Goal: Task Accomplishment & Management: Use online tool/utility

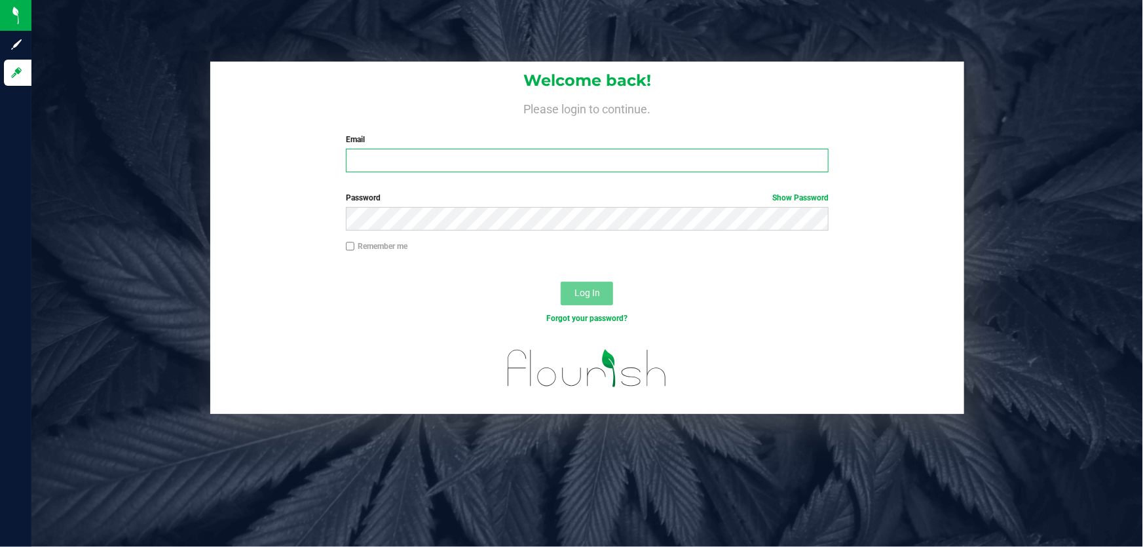
click at [515, 159] on input "Email" at bounding box center [587, 161] width 483 height 24
type input "Apotignano@liveparallel.com"
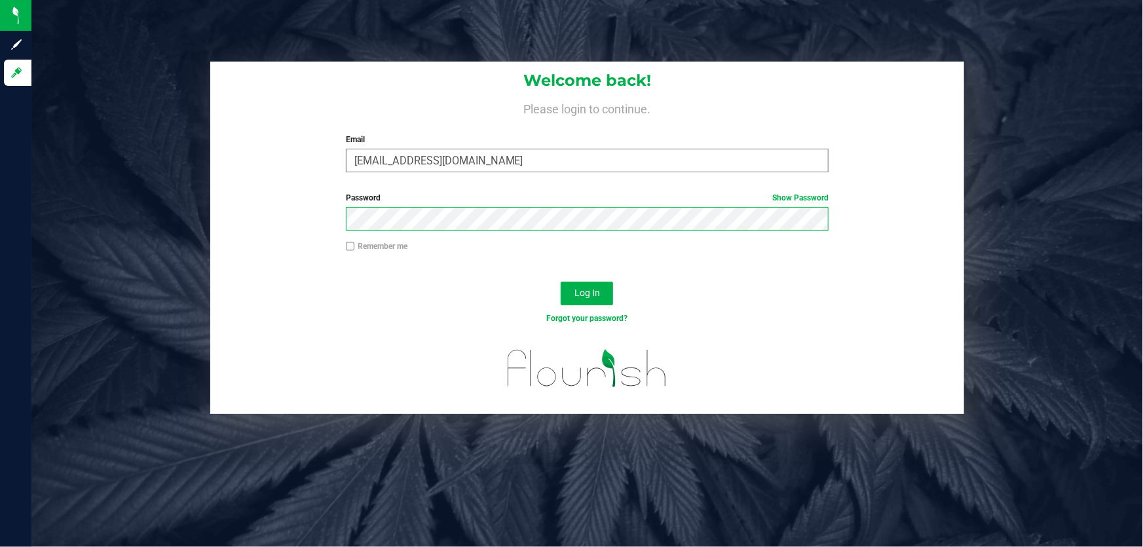
click at [561, 282] on button "Log In" at bounding box center [587, 294] width 52 height 24
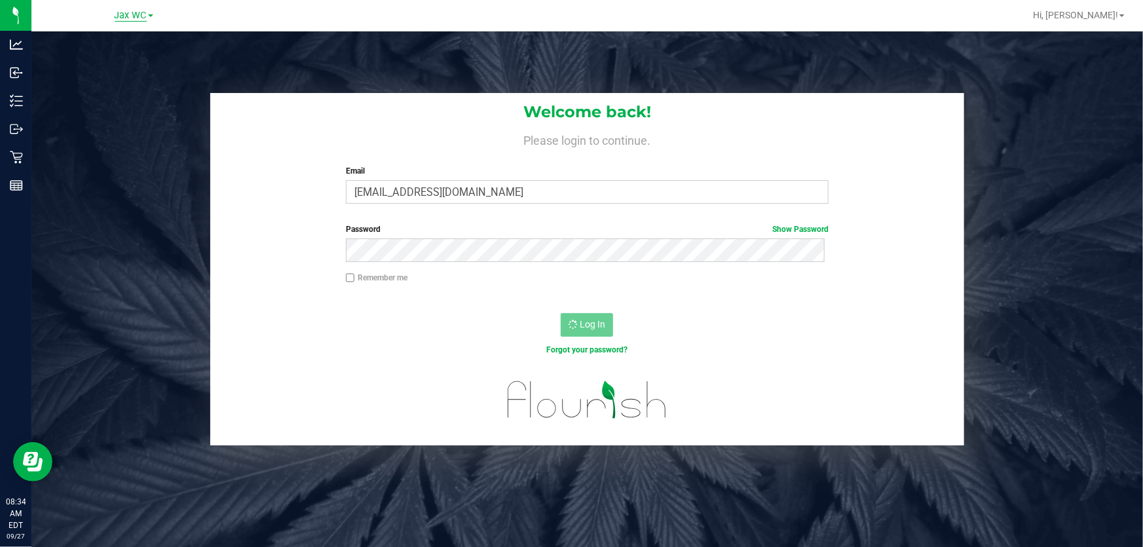
click at [138, 18] on span "Jax WC" at bounding box center [131, 16] width 32 height 12
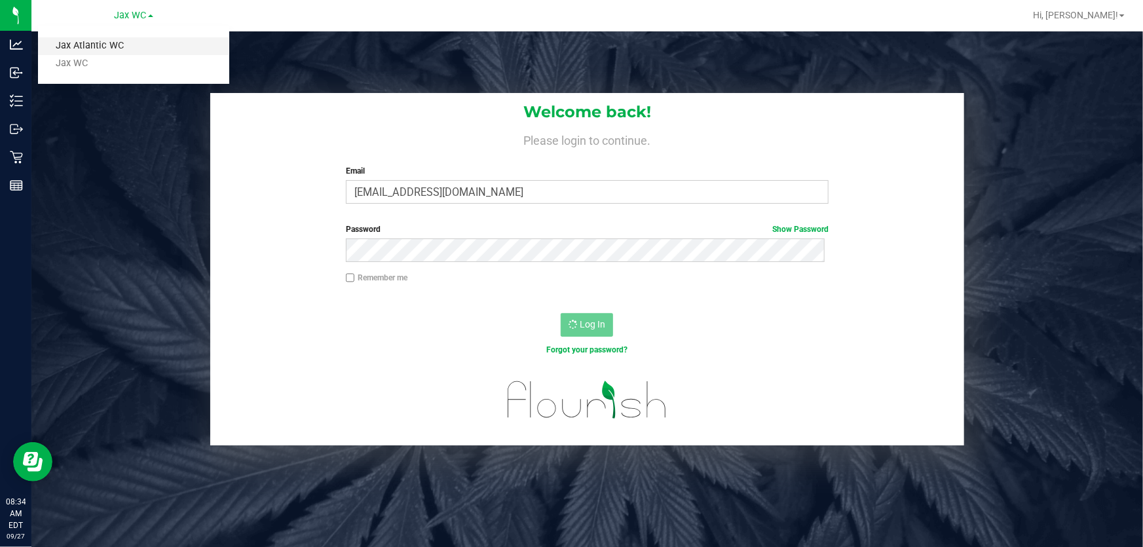
click at [131, 43] on link "Jax Atlantic WC" at bounding box center [133, 46] width 191 height 18
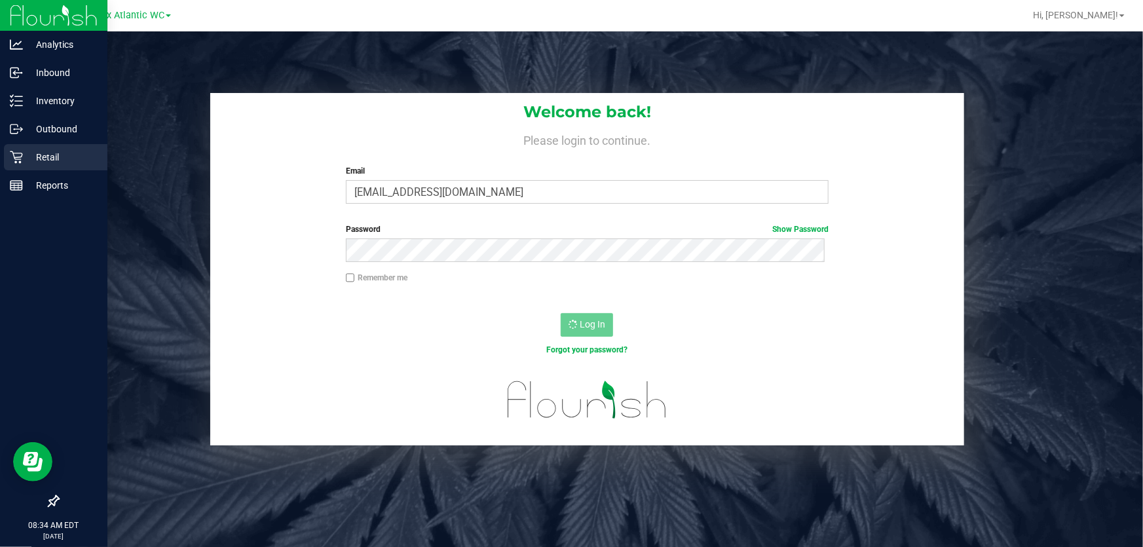
click at [35, 154] on p "Retail" at bounding box center [62, 157] width 79 height 16
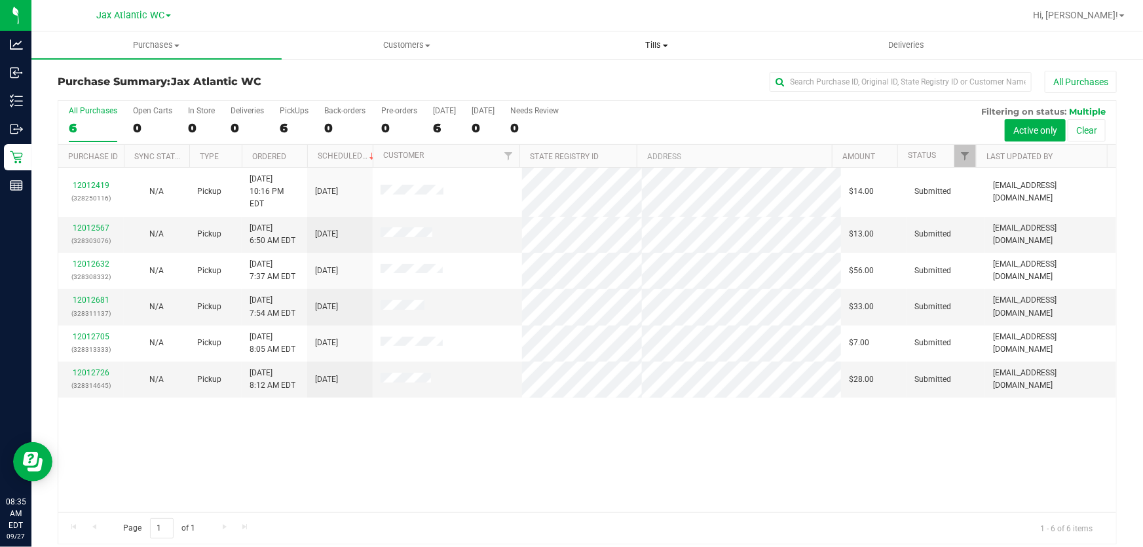
click at [657, 43] on span "Tills" at bounding box center [656, 45] width 249 height 12
click at [620, 78] on li "Manage tills" at bounding box center [657, 79] width 250 height 16
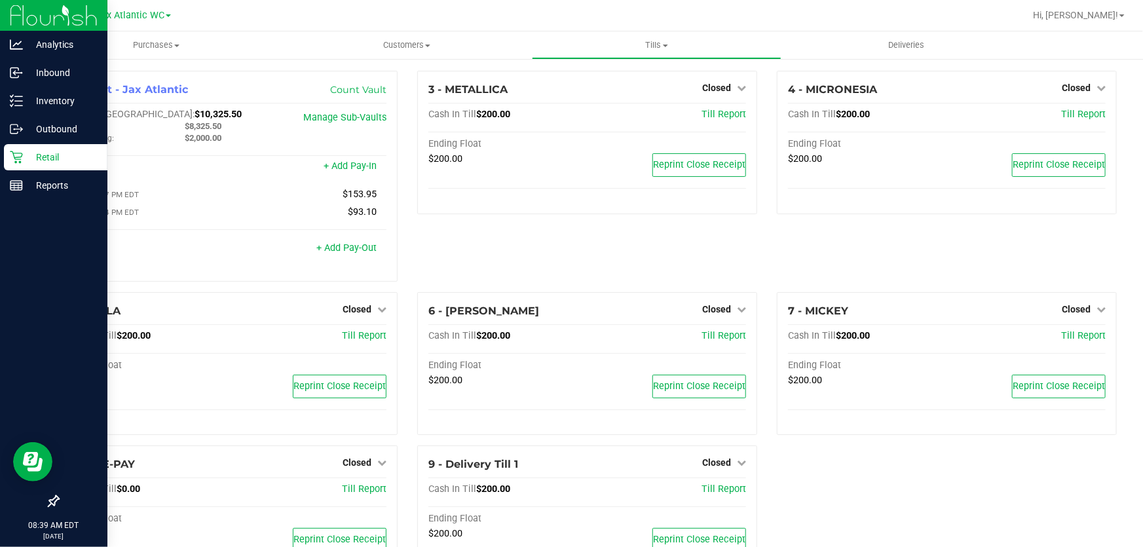
click at [46, 161] on p "Retail" at bounding box center [62, 157] width 79 height 16
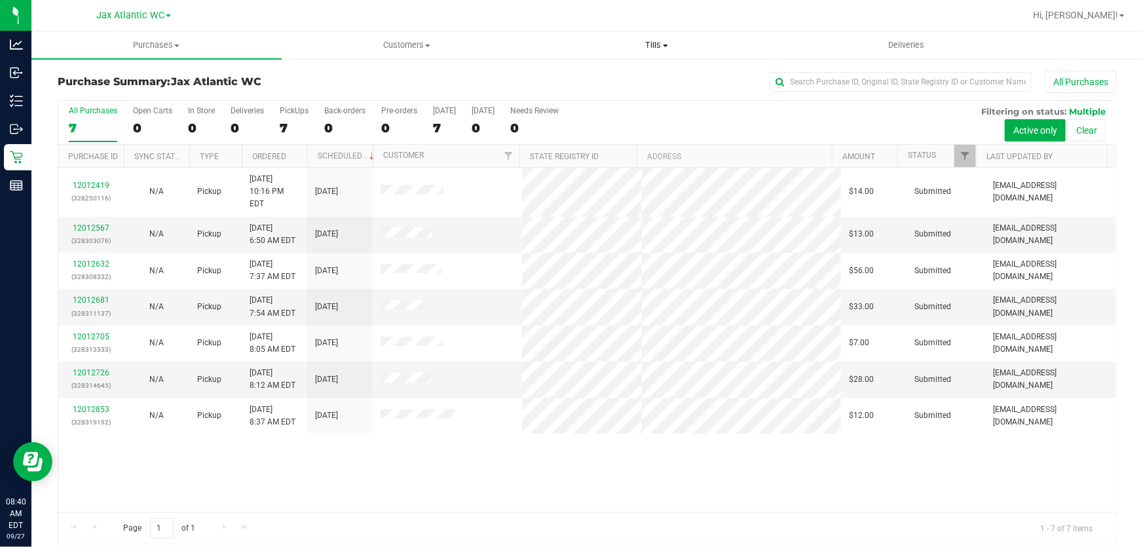
click at [659, 41] on span "Tills" at bounding box center [656, 45] width 249 height 12
click at [624, 74] on li "Manage tills" at bounding box center [657, 79] width 250 height 16
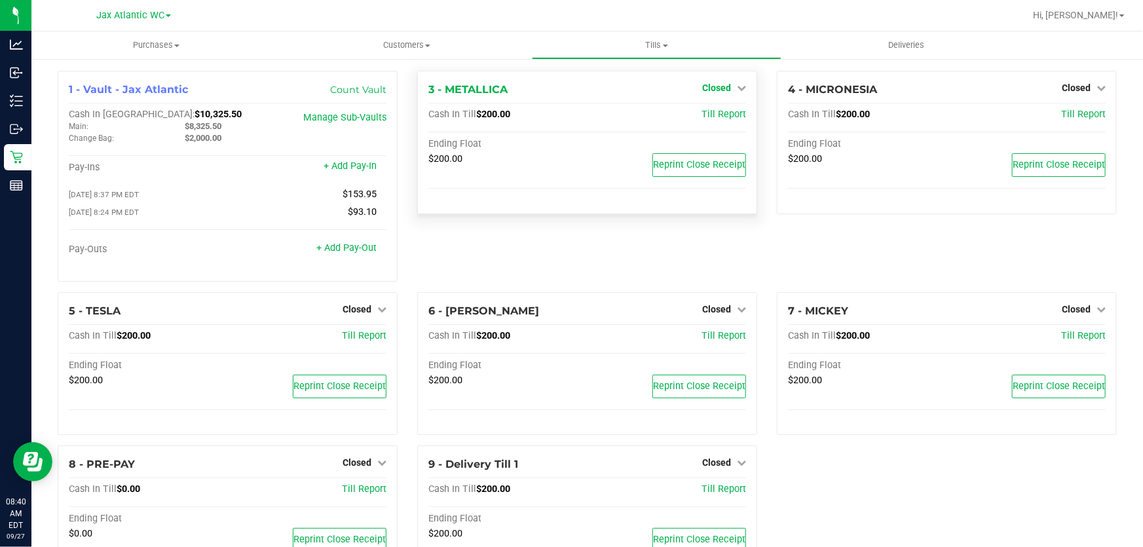
click at [707, 88] on span "Closed" at bounding box center [716, 88] width 29 height 10
click at [712, 119] on link "Open Till" at bounding box center [716, 115] width 35 height 10
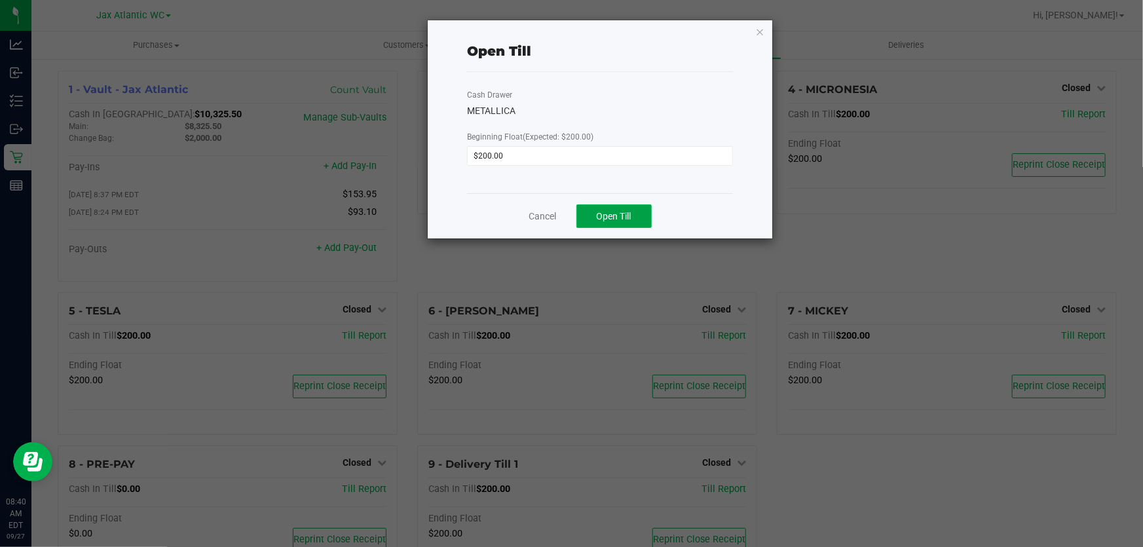
click at [612, 219] on span "Open Till" at bounding box center [614, 216] width 35 height 10
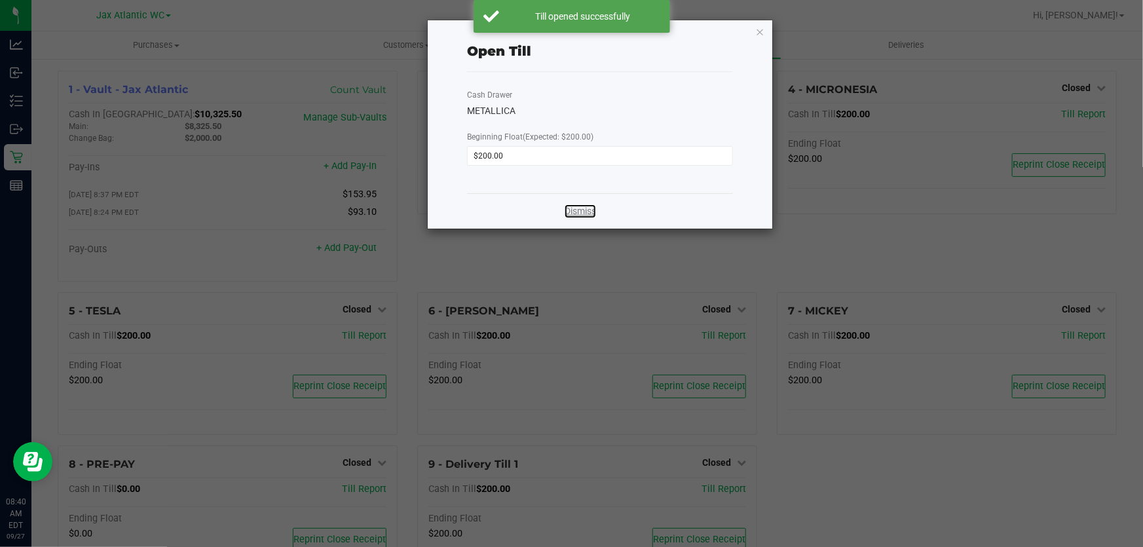
click at [582, 217] on link "Dismiss" at bounding box center [579, 211] width 31 height 14
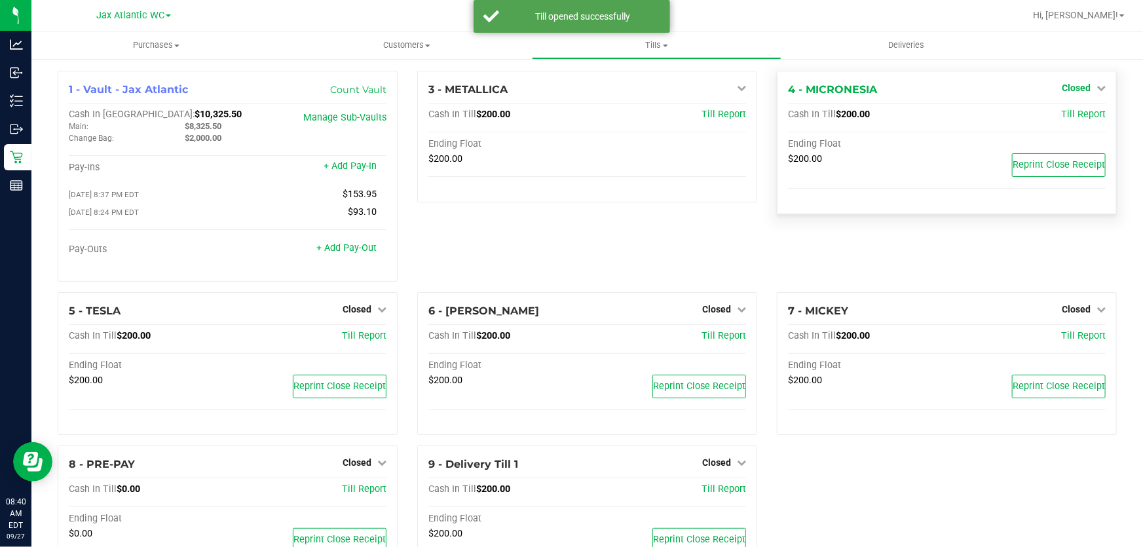
click at [1086, 86] on link "Closed" at bounding box center [1083, 88] width 44 height 10
click at [1077, 115] on link "Open Till" at bounding box center [1075, 115] width 35 height 10
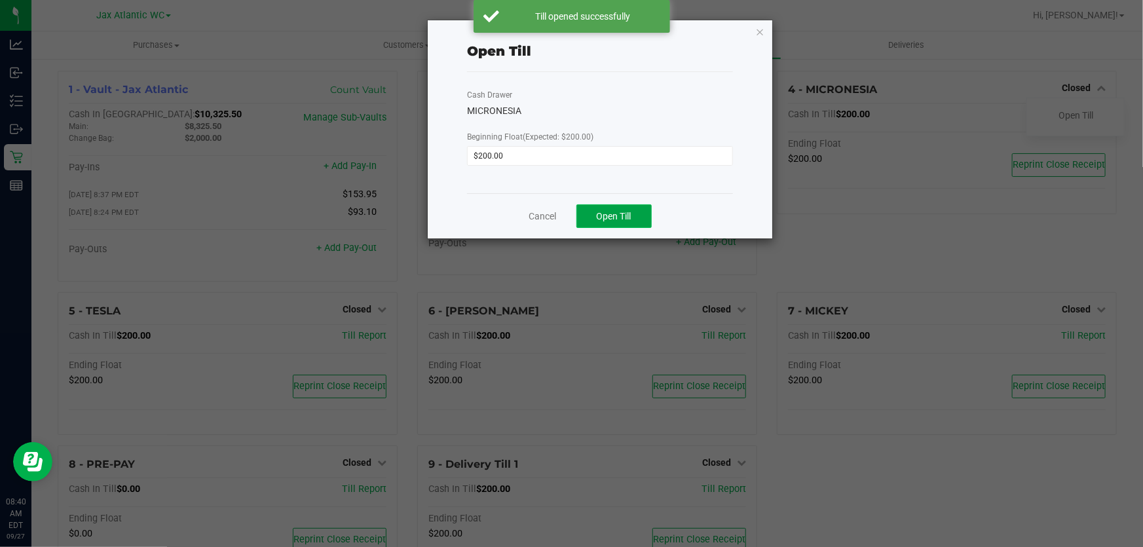
click at [609, 215] on span "Open Till" at bounding box center [614, 216] width 35 height 10
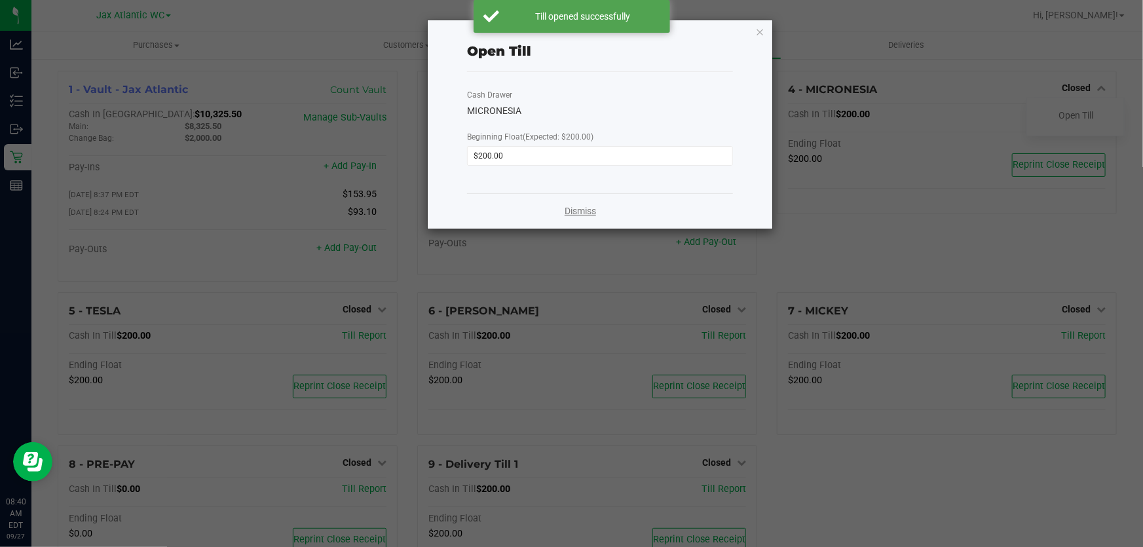
click at [579, 215] on link "Dismiss" at bounding box center [579, 211] width 31 height 14
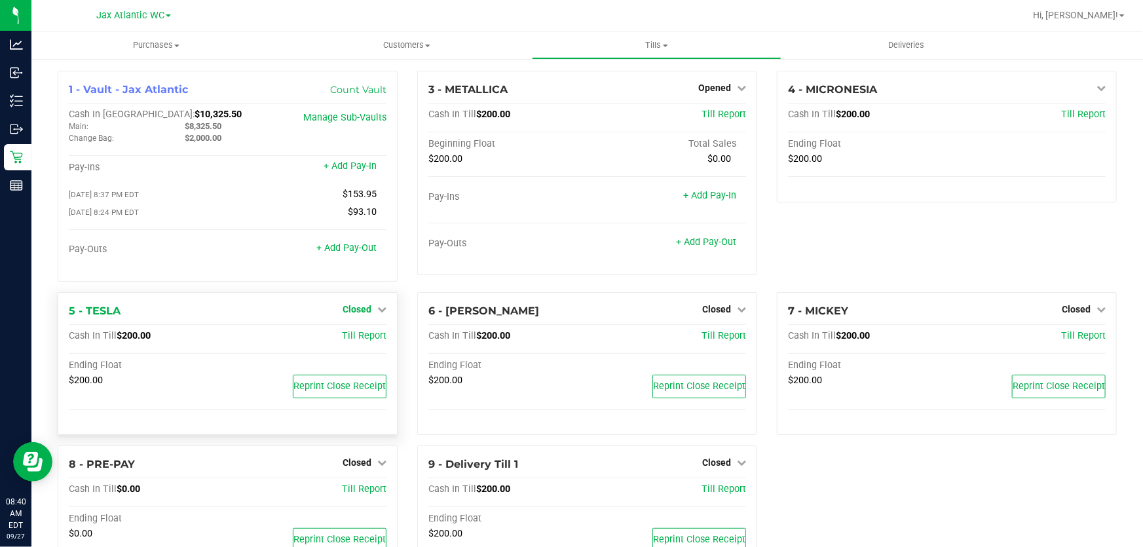
click at [377, 308] on icon at bounding box center [381, 308] width 9 height 9
click at [361, 339] on link "Open Till" at bounding box center [356, 336] width 35 height 10
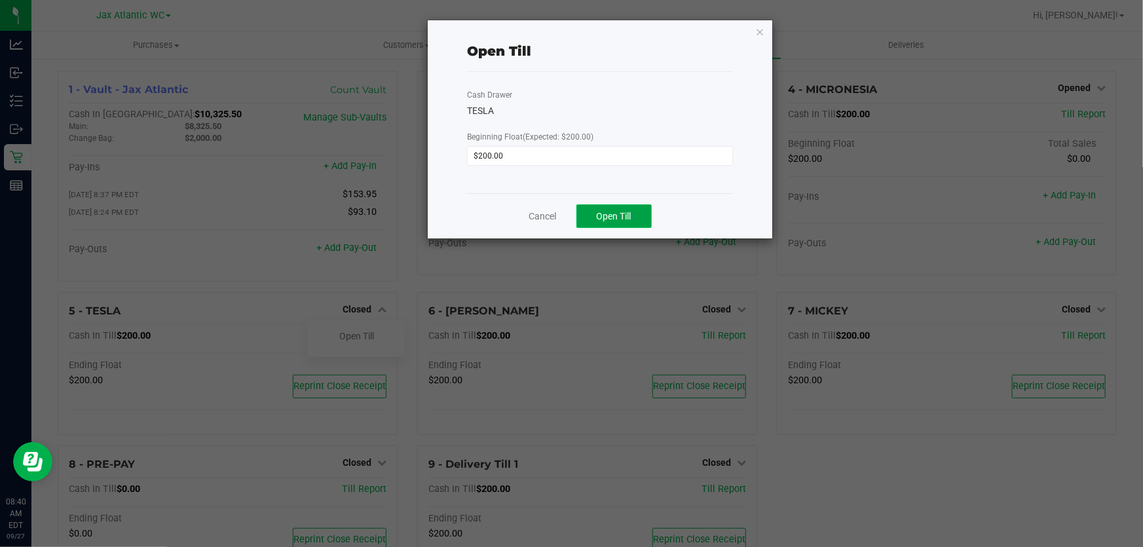
click at [625, 223] on button "Open Till" at bounding box center [613, 216] width 75 height 24
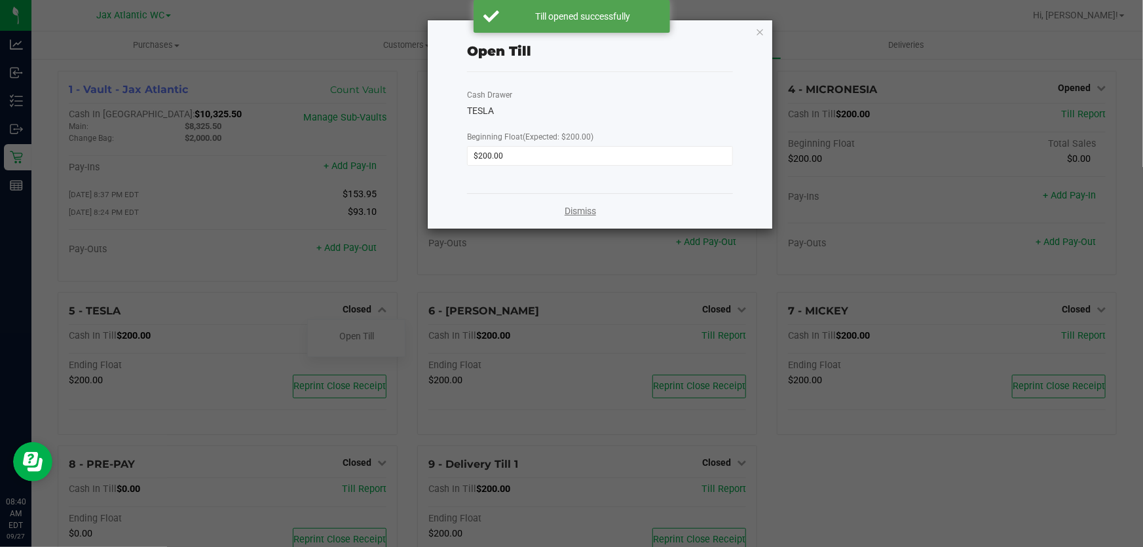
click at [572, 215] on link "Dismiss" at bounding box center [579, 211] width 31 height 14
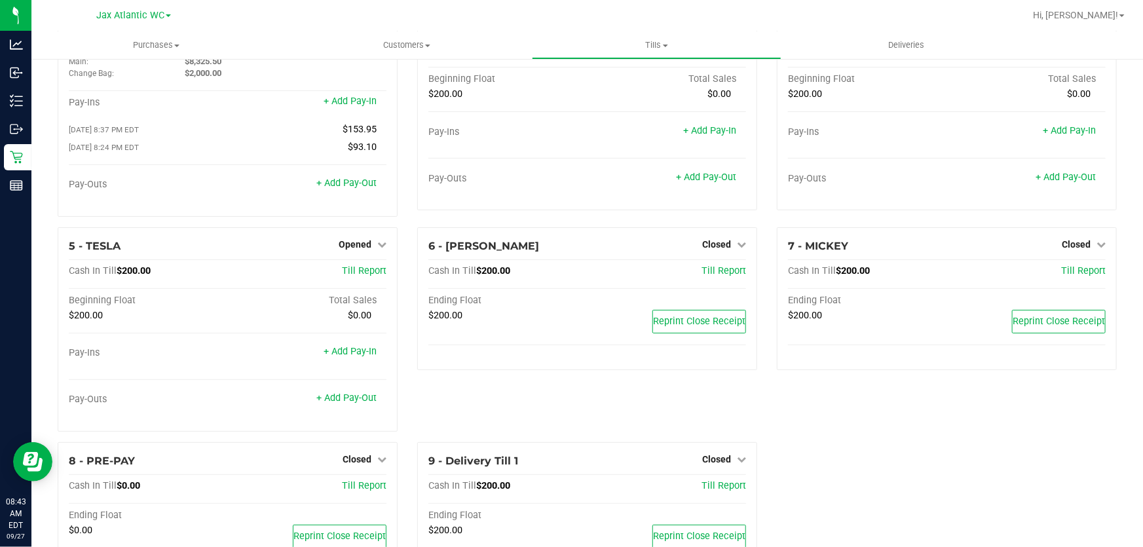
scroll to position [119, 0]
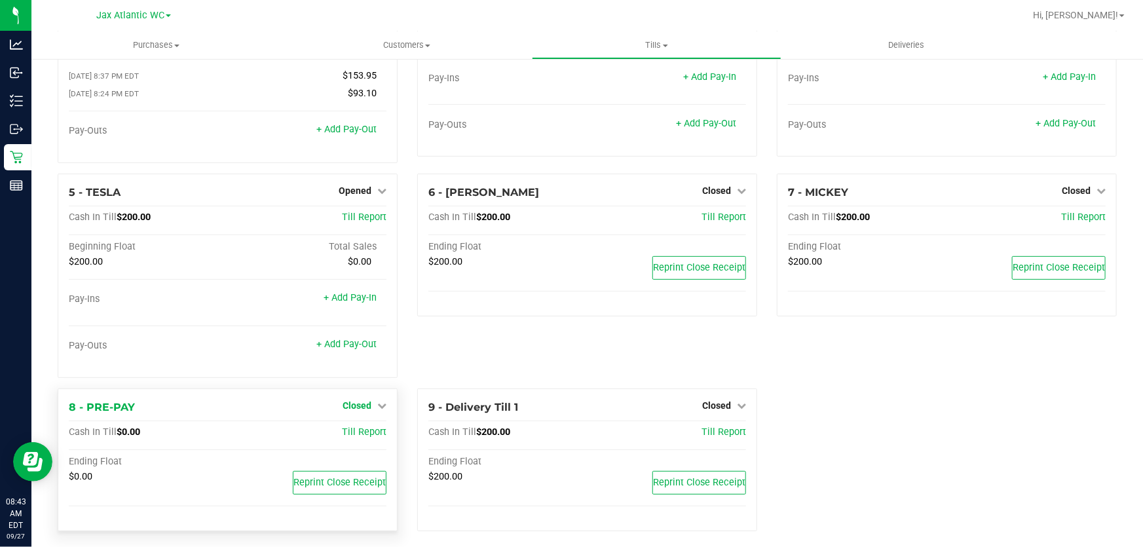
click at [361, 403] on span "Closed" at bounding box center [356, 405] width 29 height 10
click at [373, 437] on div "Open Till" at bounding box center [356, 432] width 97 height 16
click at [366, 432] on link "Open Till" at bounding box center [356, 432] width 35 height 10
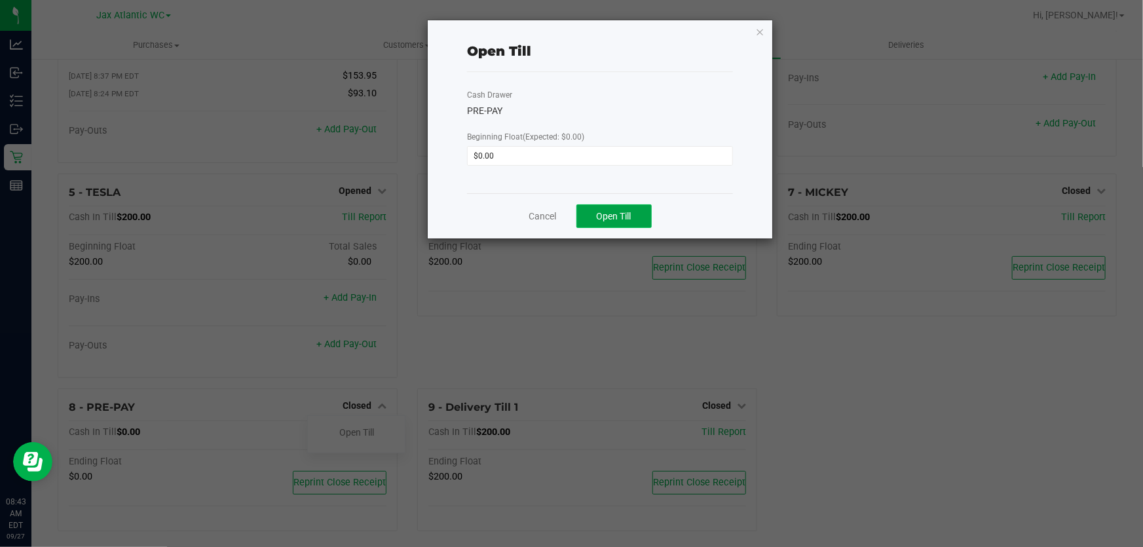
click at [625, 212] on span "Open Till" at bounding box center [614, 216] width 35 height 10
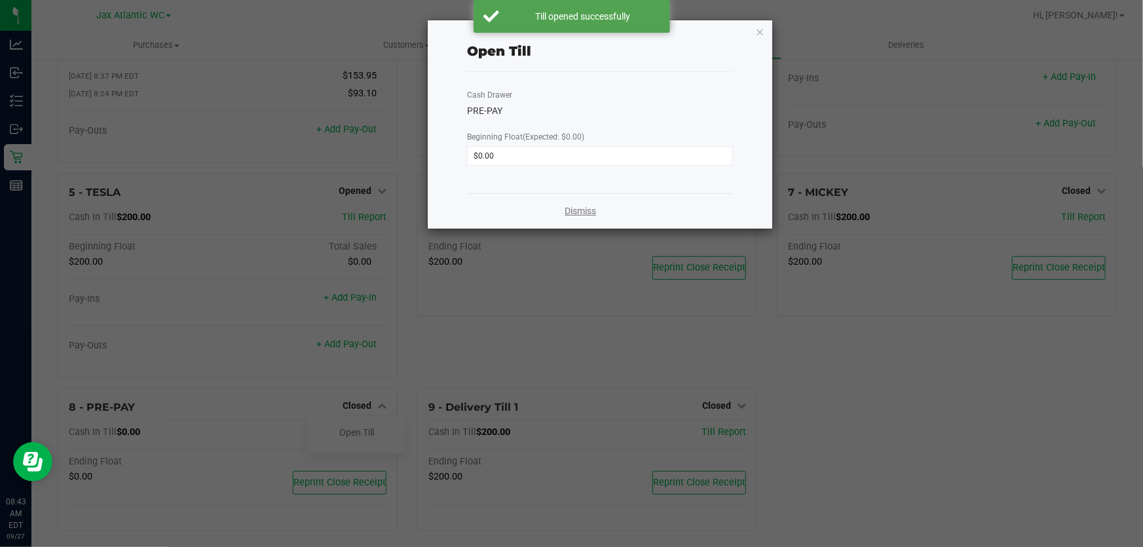
click at [566, 216] on link "Dismiss" at bounding box center [579, 211] width 31 height 14
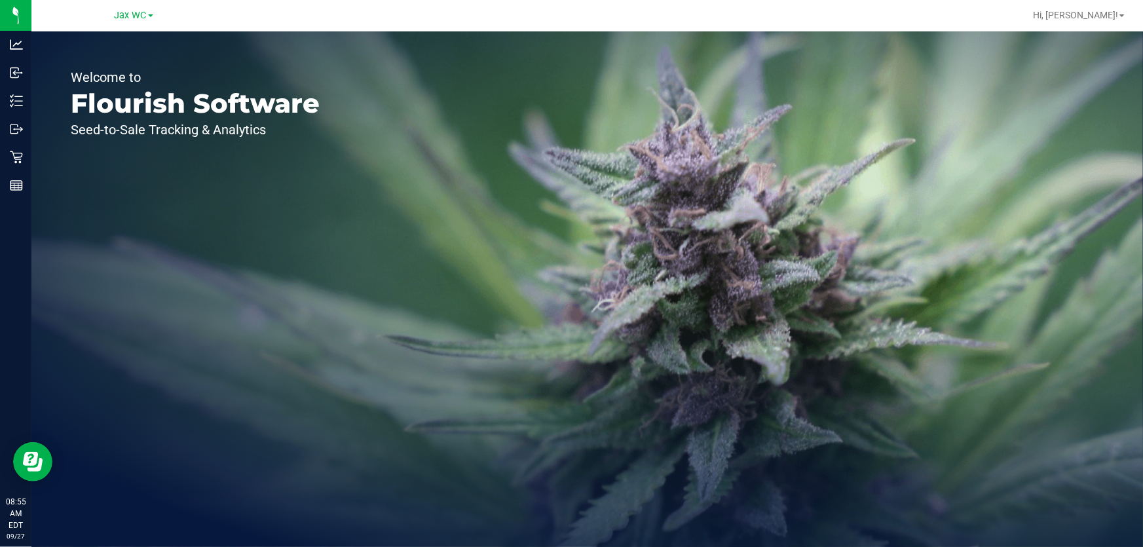
click at [145, 9] on link "Jax WC" at bounding box center [134, 15] width 39 height 12
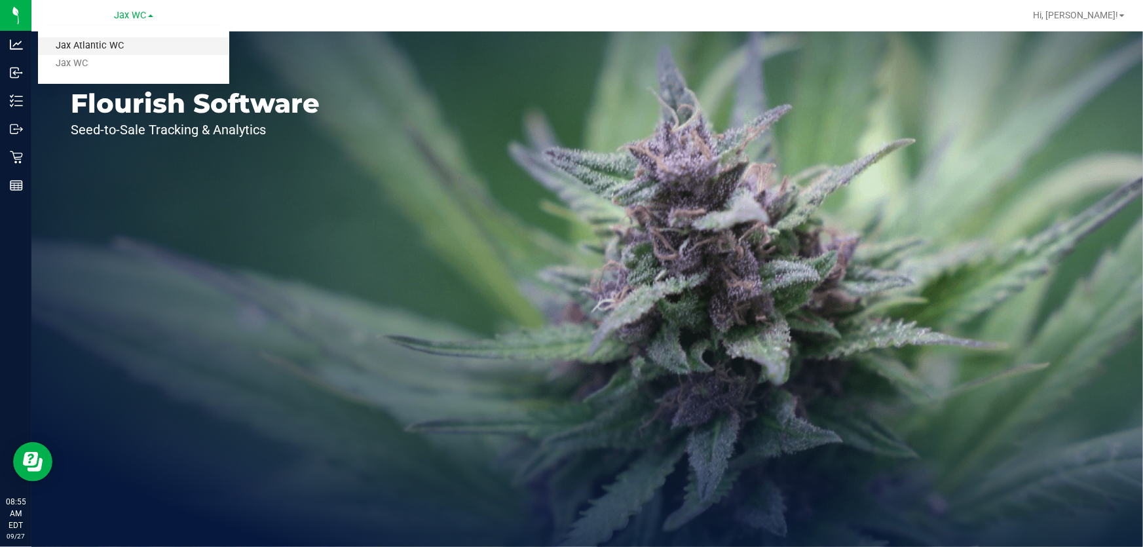
click at [135, 42] on link "Jax Atlantic WC" at bounding box center [133, 46] width 191 height 18
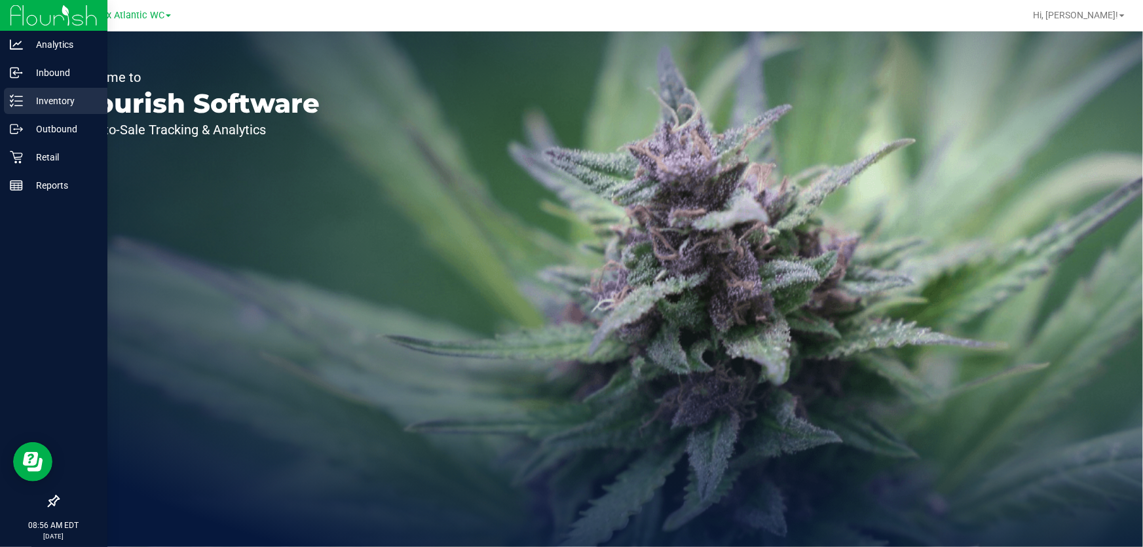
click at [39, 96] on p "Inventory" at bounding box center [62, 101] width 79 height 16
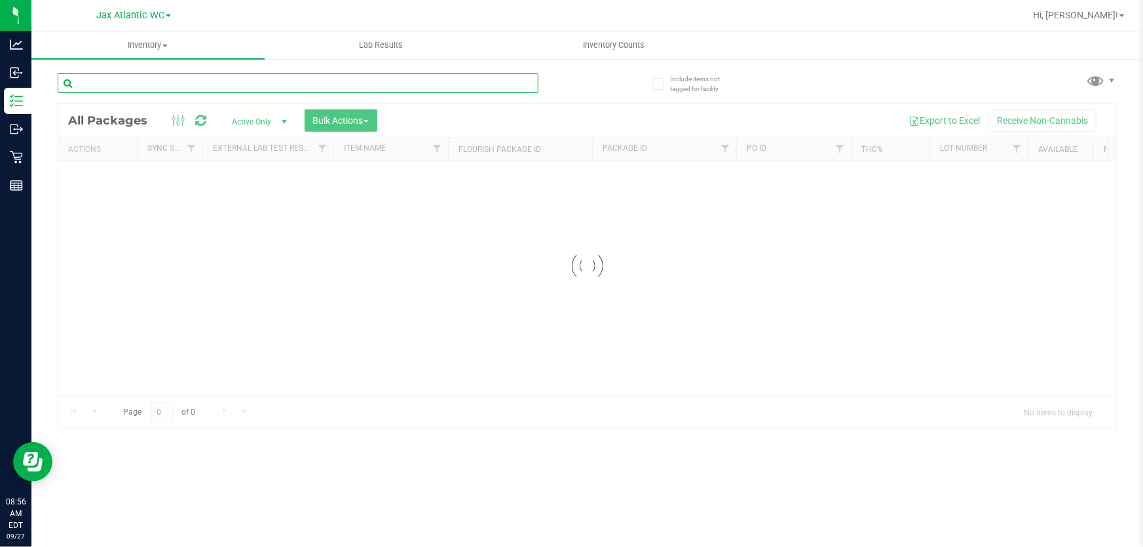
click at [201, 78] on input "text" at bounding box center [298, 83] width 481 height 20
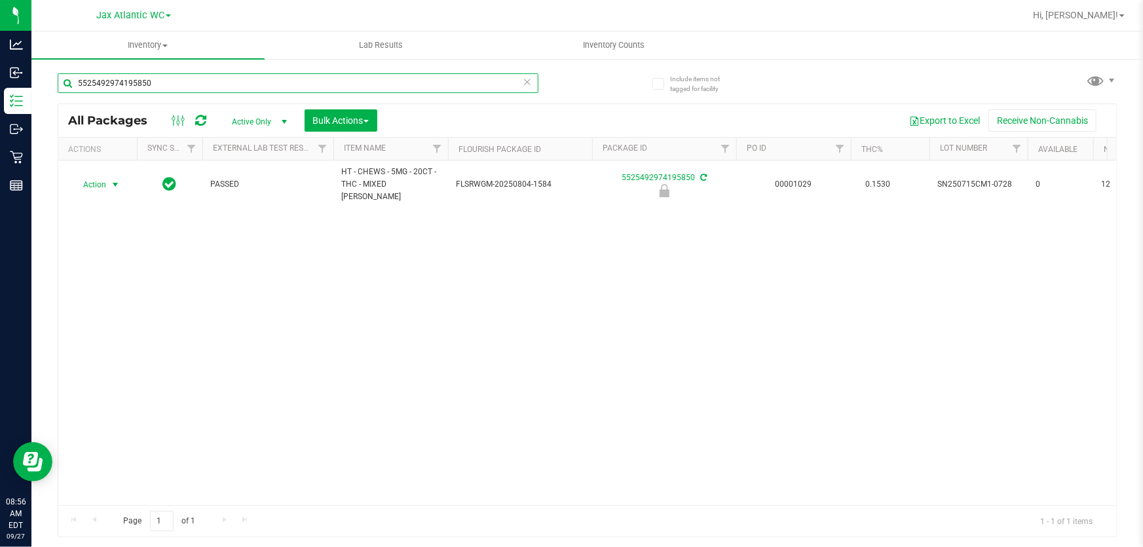
type input "5525492974195850"
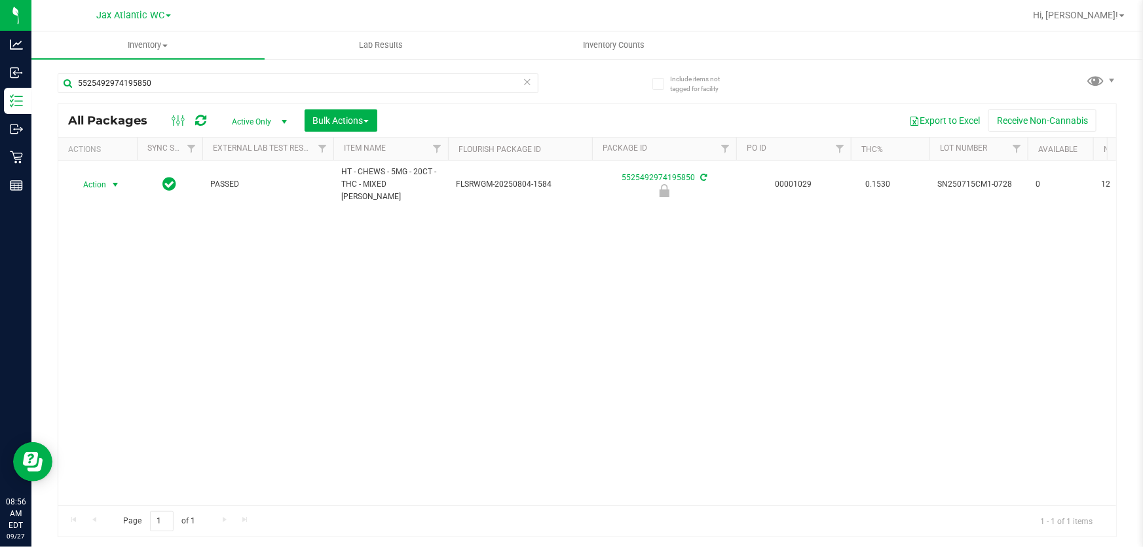
click at [97, 177] on span "Action" at bounding box center [88, 184] width 35 height 18
click at [126, 341] on li "Unlock package" at bounding box center [113, 351] width 83 height 20
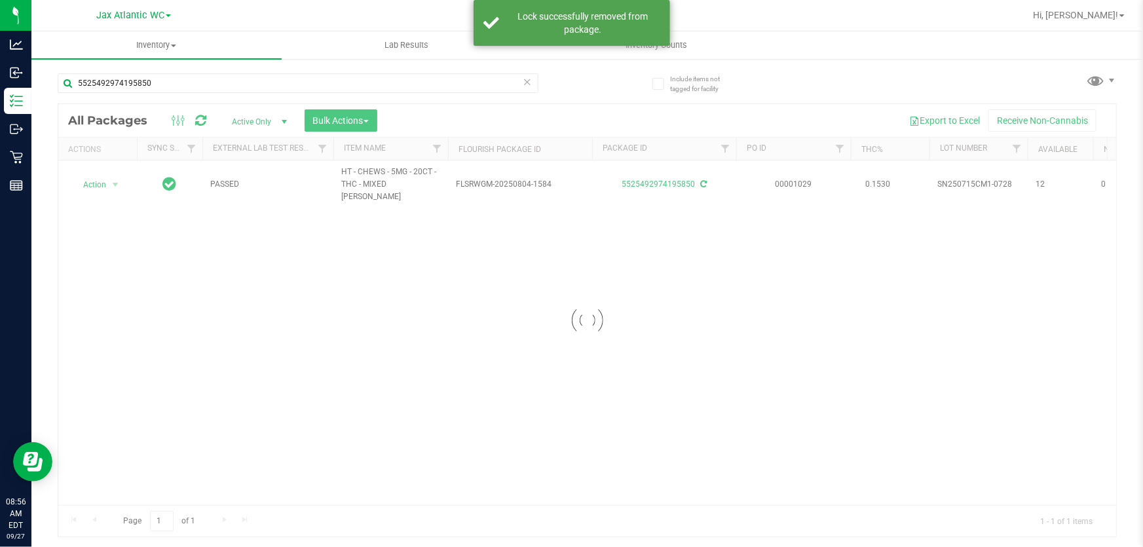
click at [96, 177] on div at bounding box center [587, 320] width 1058 height 432
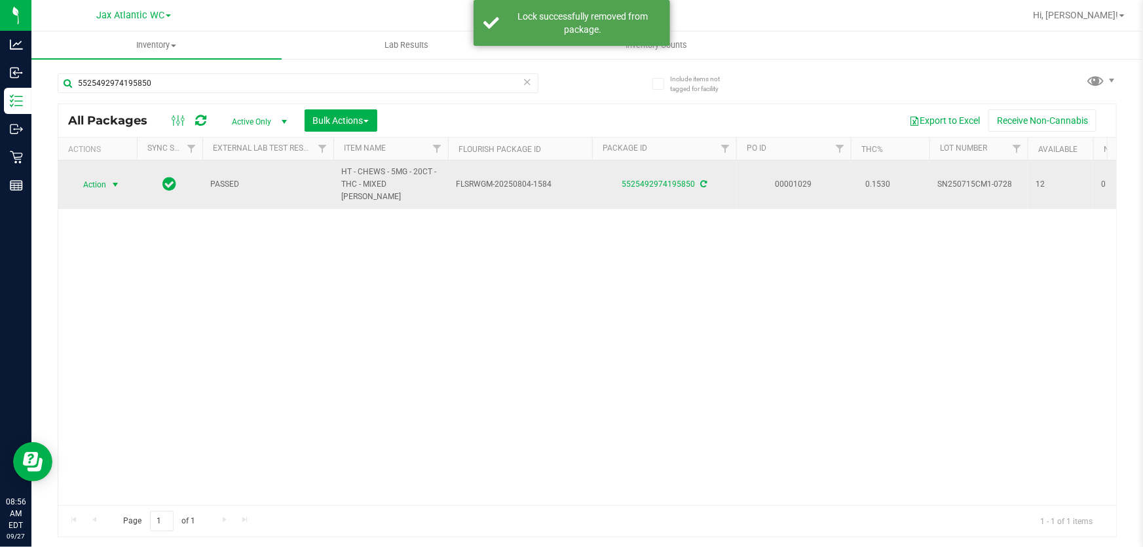
click at [94, 178] on span "Action" at bounding box center [88, 184] width 35 height 18
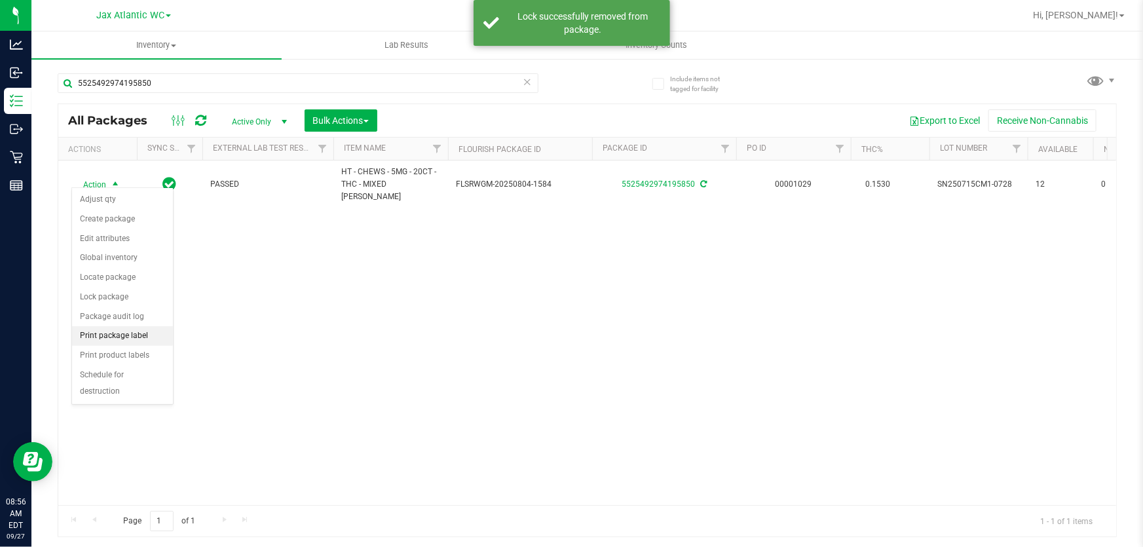
click at [139, 337] on li "Print package label" at bounding box center [122, 336] width 101 height 20
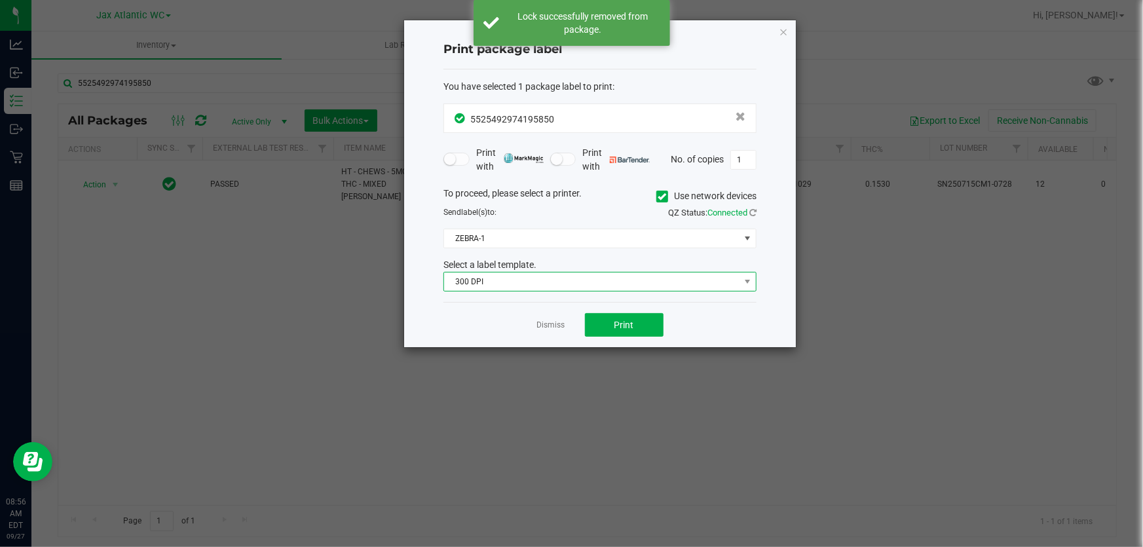
click at [509, 285] on span "300 DPI" at bounding box center [591, 281] width 295 height 18
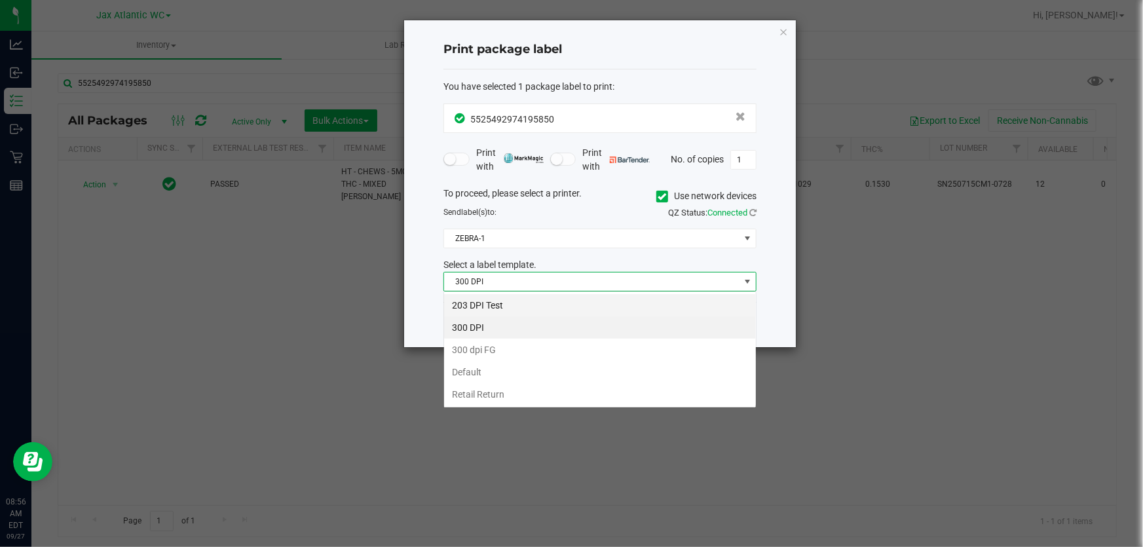
scroll to position [20, 313]
click at [490, 297] on li "203 DPI Test" at bounding box center [600, 305] width 312 height 22
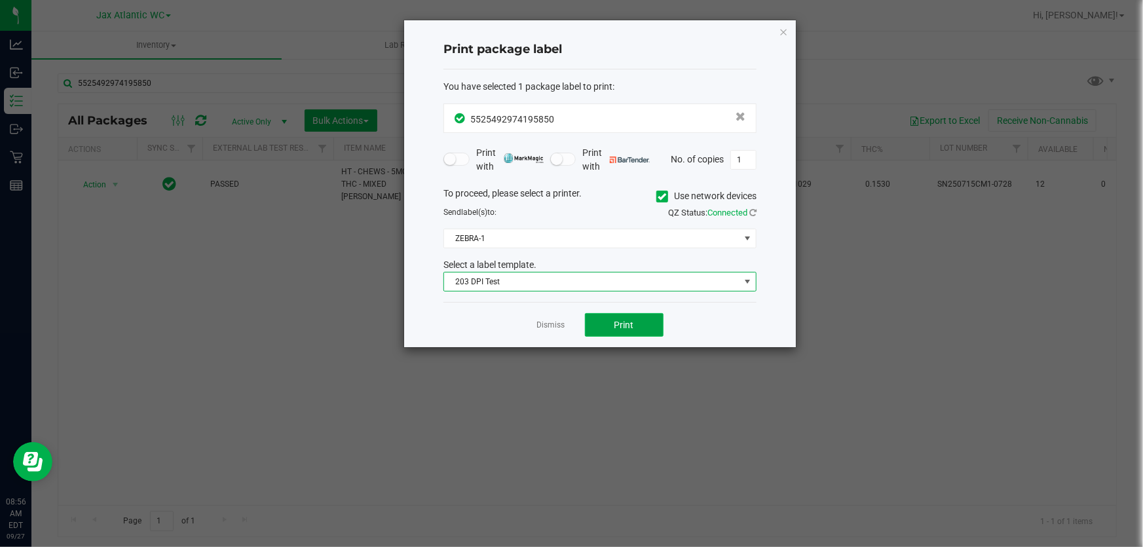
click at [599, 323] on button "Print" at bounding box center [624, 325] width 79 height 24
click at [557, 326] on link "Dismiss" at bounding box center [551, 325] width 28 height 11
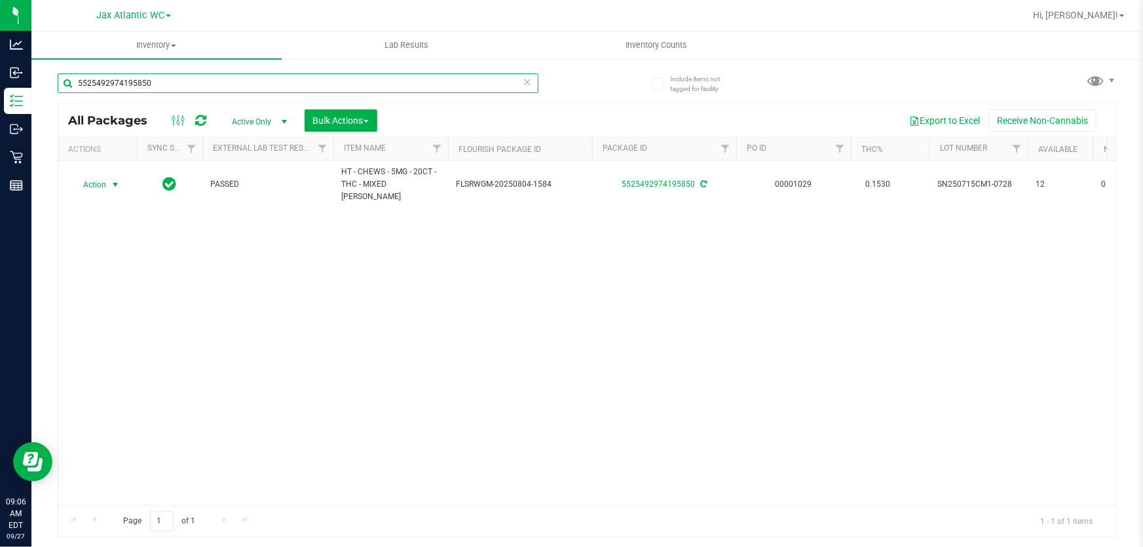
click at [473, 84] on input "5525492974195850" at bounding box center [298, 83] width 481 height 20
type input "4682885222825699"
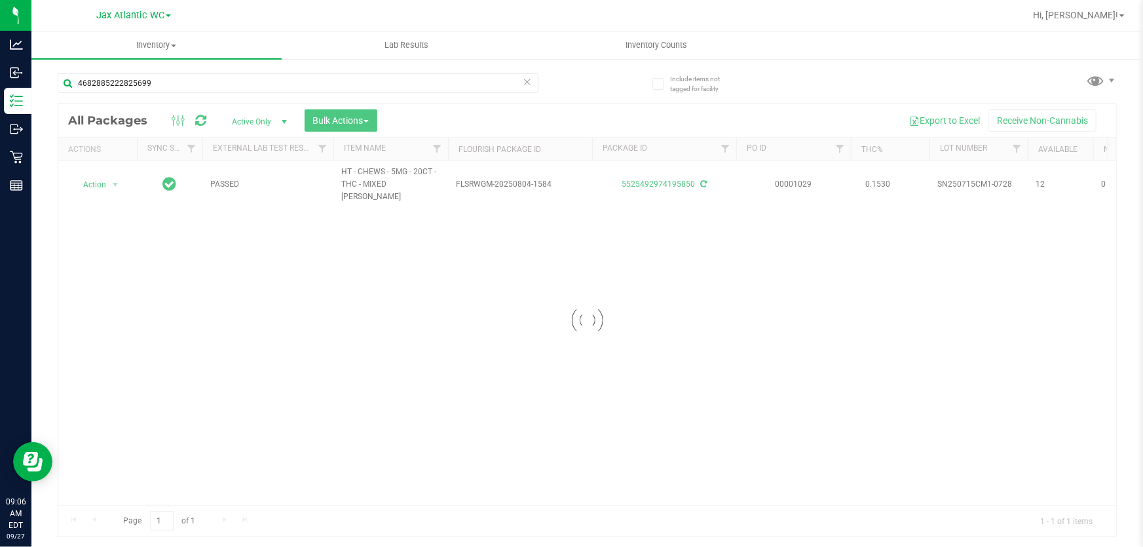
click at [111, 171] on div at bounding box center [587, 320] width 1058 height 432
click at [107, 175] on div at bounding box center [587, 320] width 1058 height 432
click at [115, 177] on div at bounding box center [587, 320] width 1058 height 432
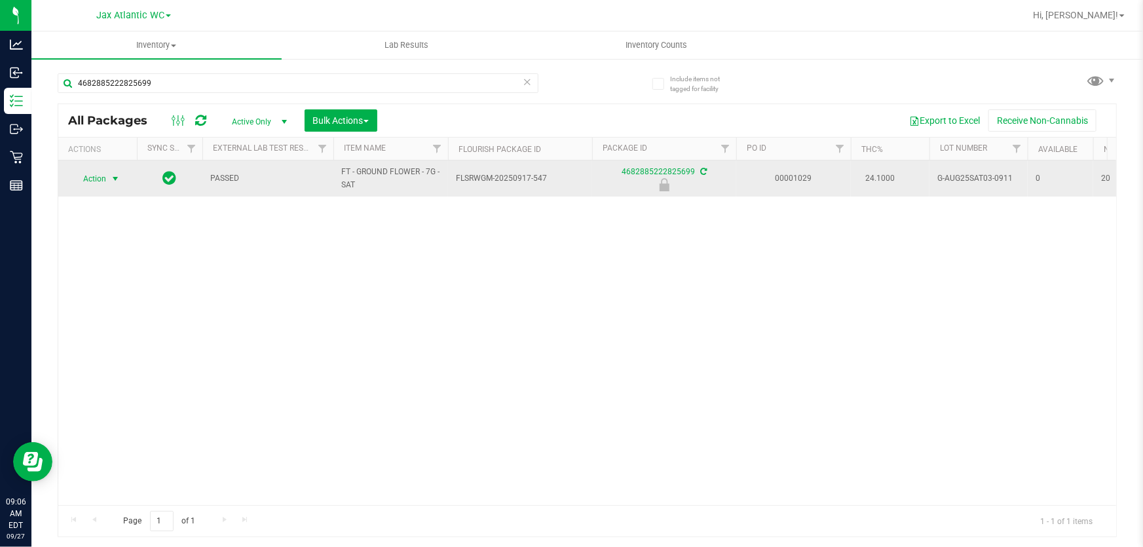
click at [118, 177] on span "select" at bounding box center [115, 179] width 10 height 10
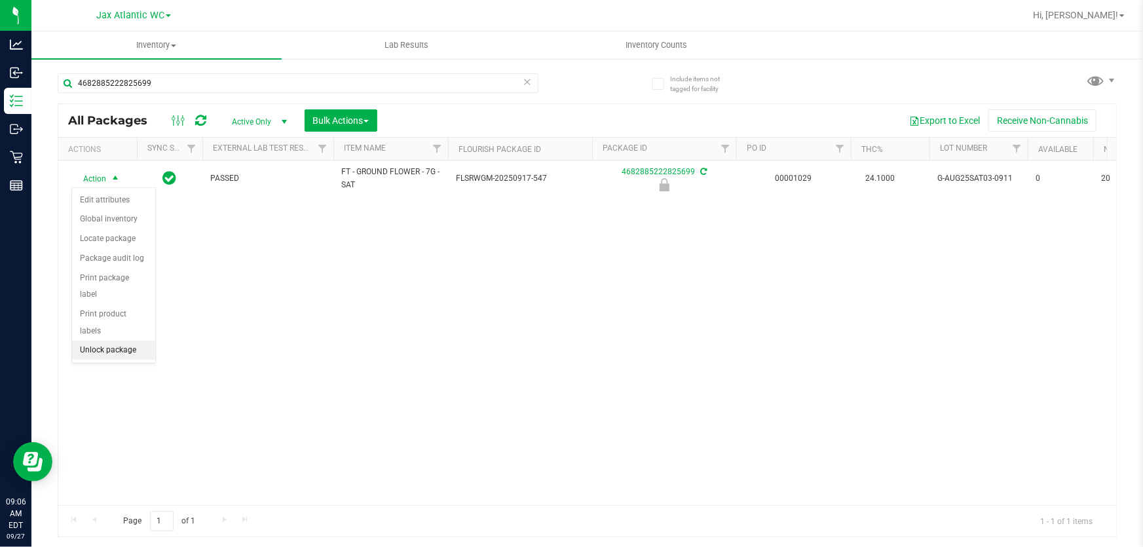
click at [128, 341] on li "Unlock package" at bounding box center [113, 351] width 83 height 20
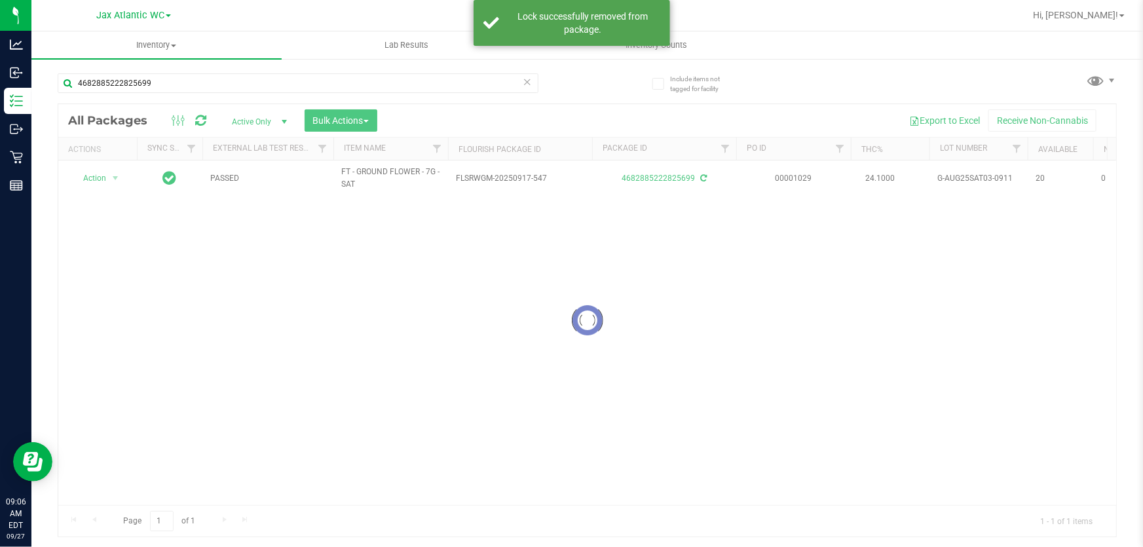
click at [94, 183] on div at bounding box center [587, 320] width 1058 height 432
click at [115, 177] on div at bounding box center [587, 320] width 1058 height 432
click at [115, 177] on span "select" at bounding box center [115, 178] width 10 height 10
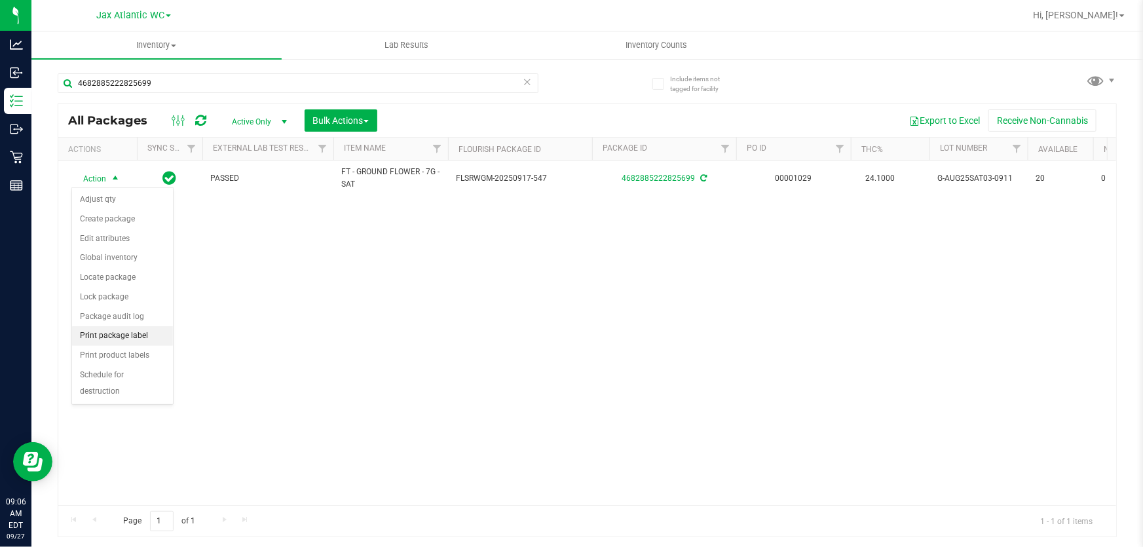
click at [131, 341] on li "Print package label" at bounding box center [122, 336] width 101 height 20
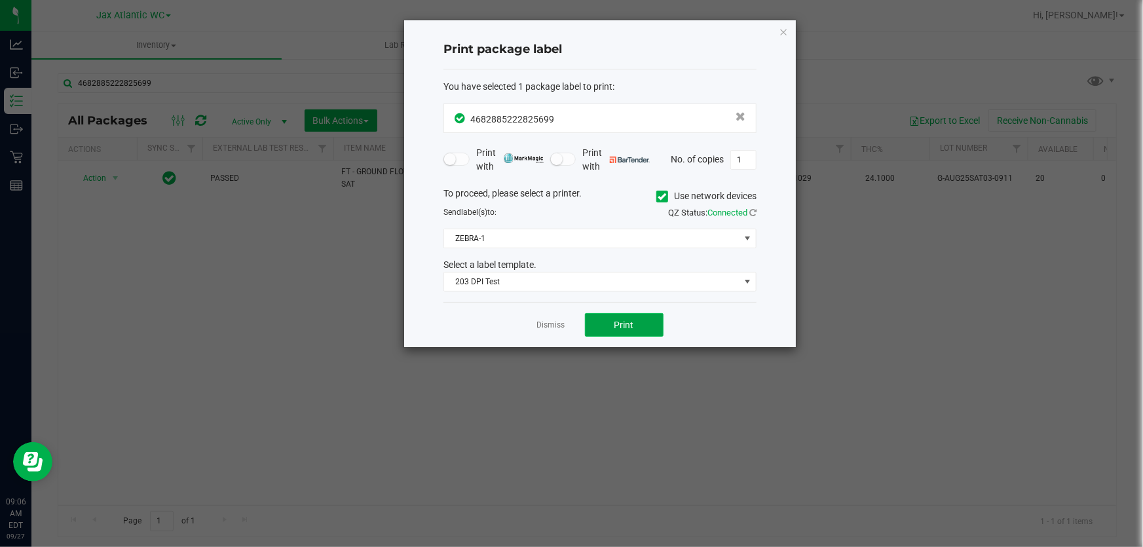
click at [641, 331] on button "Print" at bounding box center [624, 325] width 79 height 24
